Goal: Task Accomplishment & Management: Complete application form

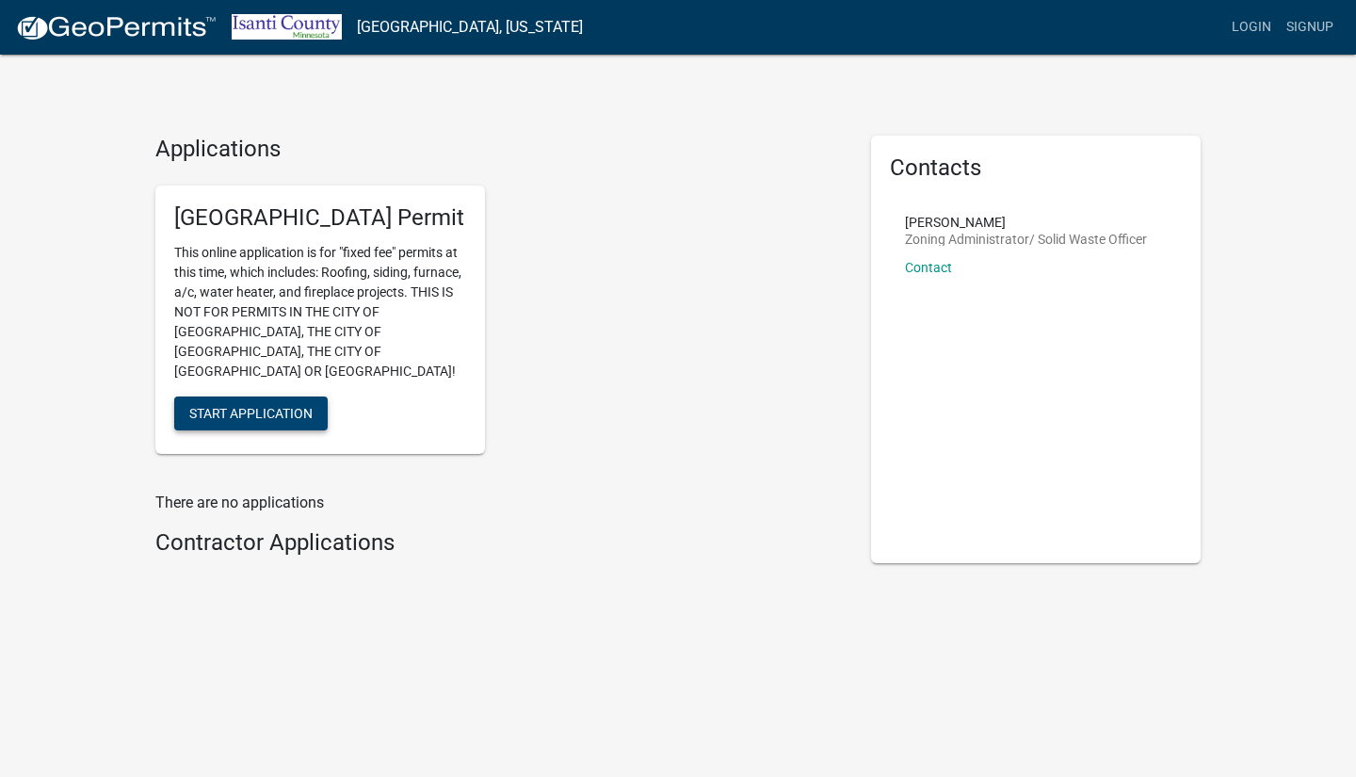
click at [285, 396] on button "Start Application" at bounding box center [250, 413] width 153 height 34
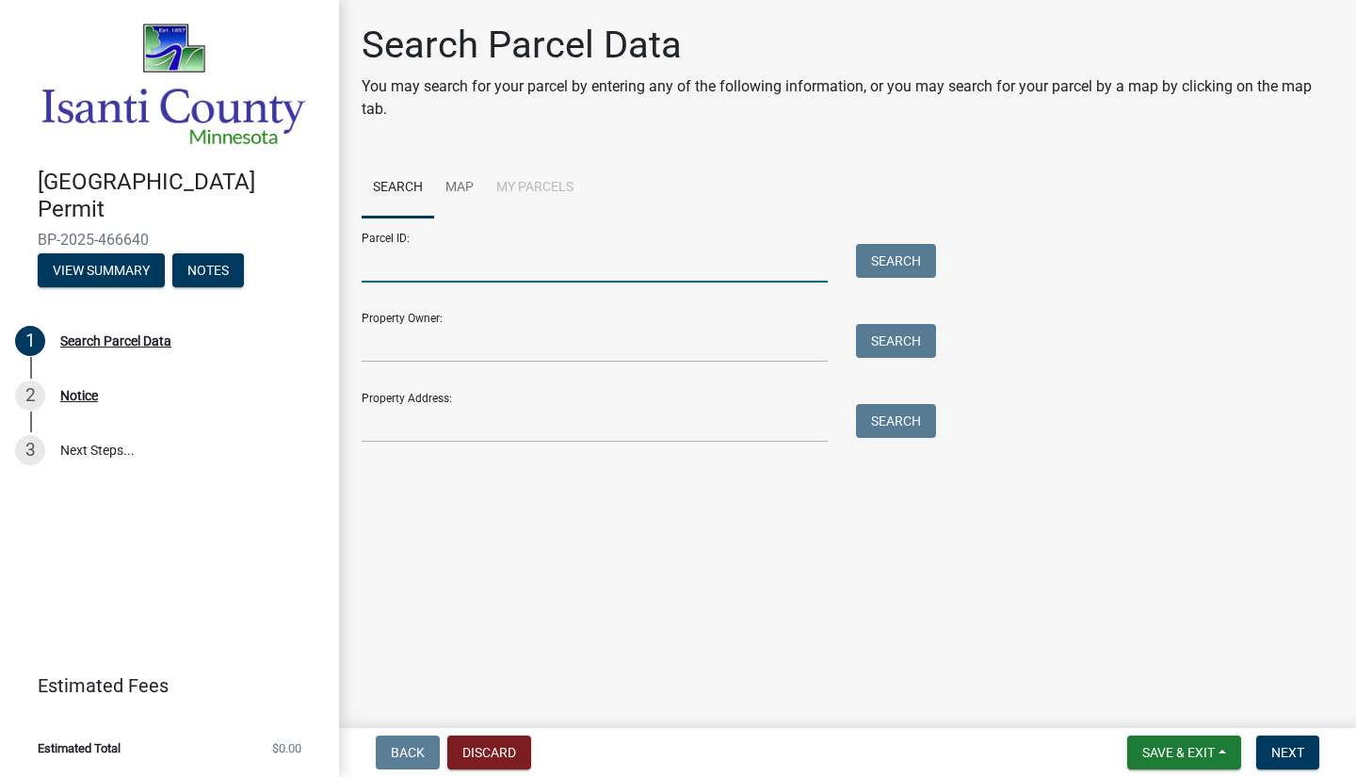
click at [422, 265] on input "Parcel ID:" at bounding box center [595, 263] width 466 height 39
click at [583, 264] on input "Parcel ID:" at bounding box center [595, 263] width 466 height 39
paste input "[STREET_ADDRESS]"
click at [921, 247] on button "Search" at bounding box center [896, 261] width 80 height 34
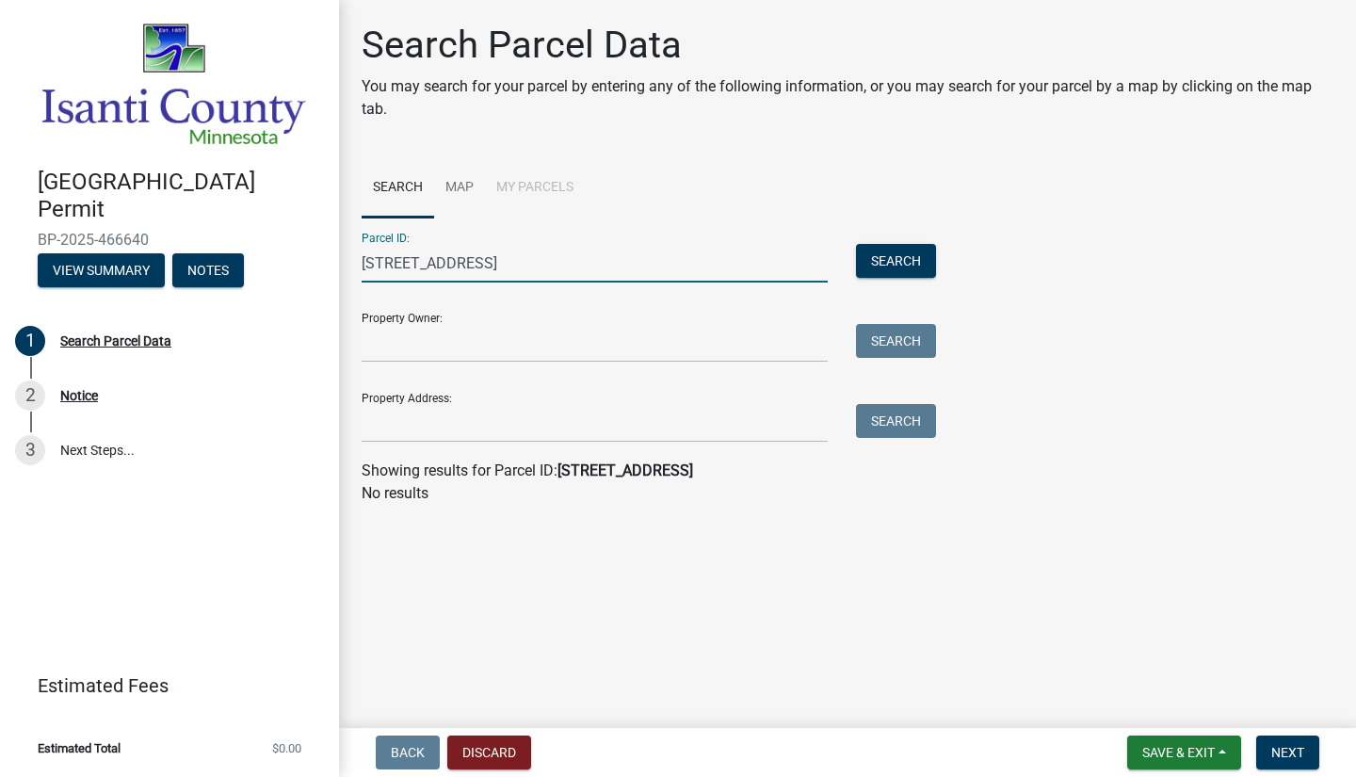
drag, startPoint x: 506, startPoint y: 262, endPoint x: 716, endPoint y: 264, distance: 210.9
click at [716, 264] on input "[STREET_ADDRESS]" at bounding box center [595, 263] width 466 height 39
type input "[STREET_ADDRESS]"
click at [915, 267] on button "Search" at bounding box center [896, 261] width 80 height 34
